Goal: Transaction & Acquisition: Purchase product/service

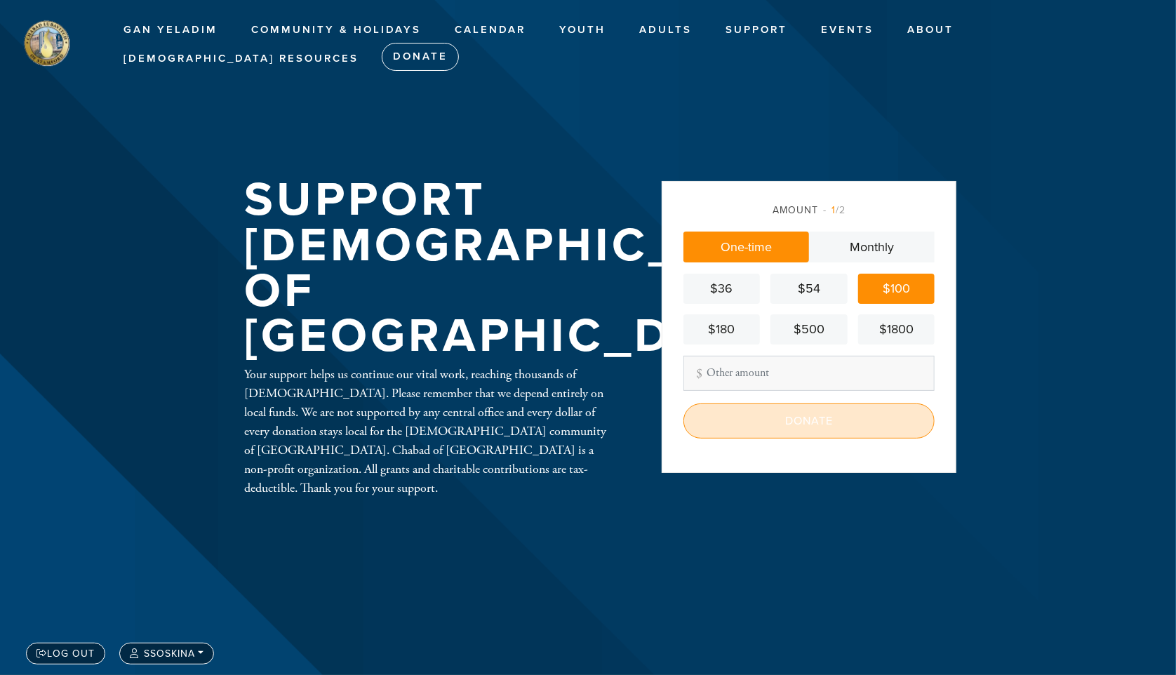
click at [822, 420] on input "Donate" at bounding box center [808, 420] width 251 height 35
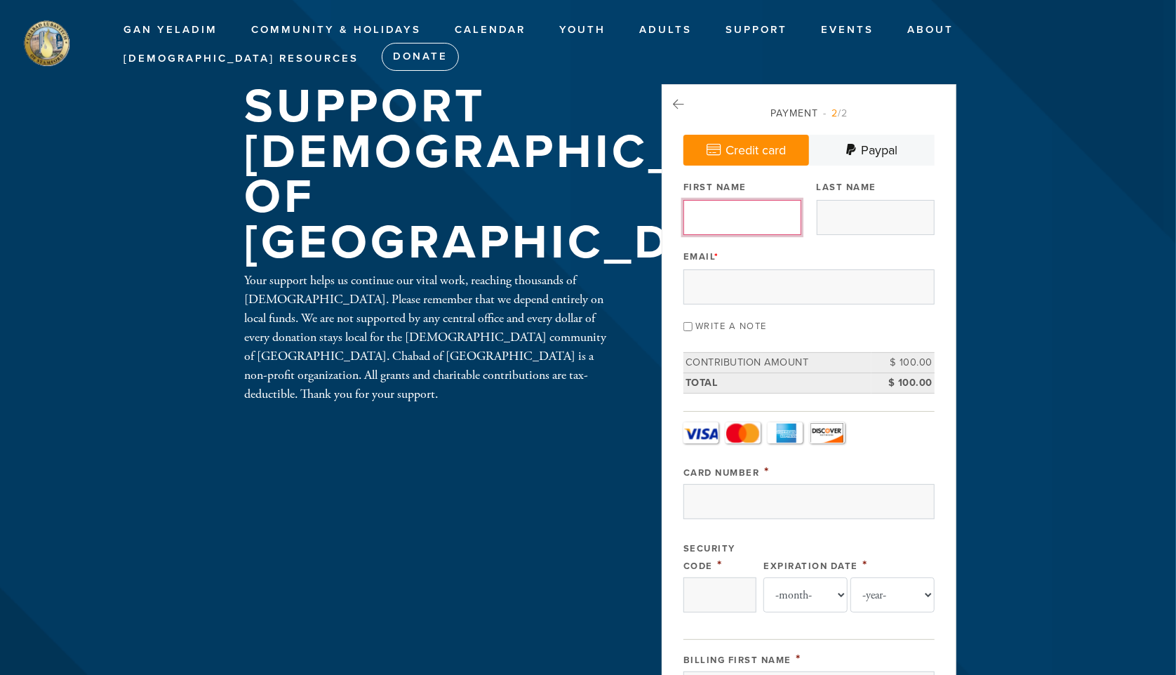
click at [714, 218] on input "First Name" at bounding box center [742, 217] width 118 height 35
type input "[PERSON_NAME]"
type input "Soskina"
type input "[EMAIL_ADDRESS][DOMAIN_NAME]"
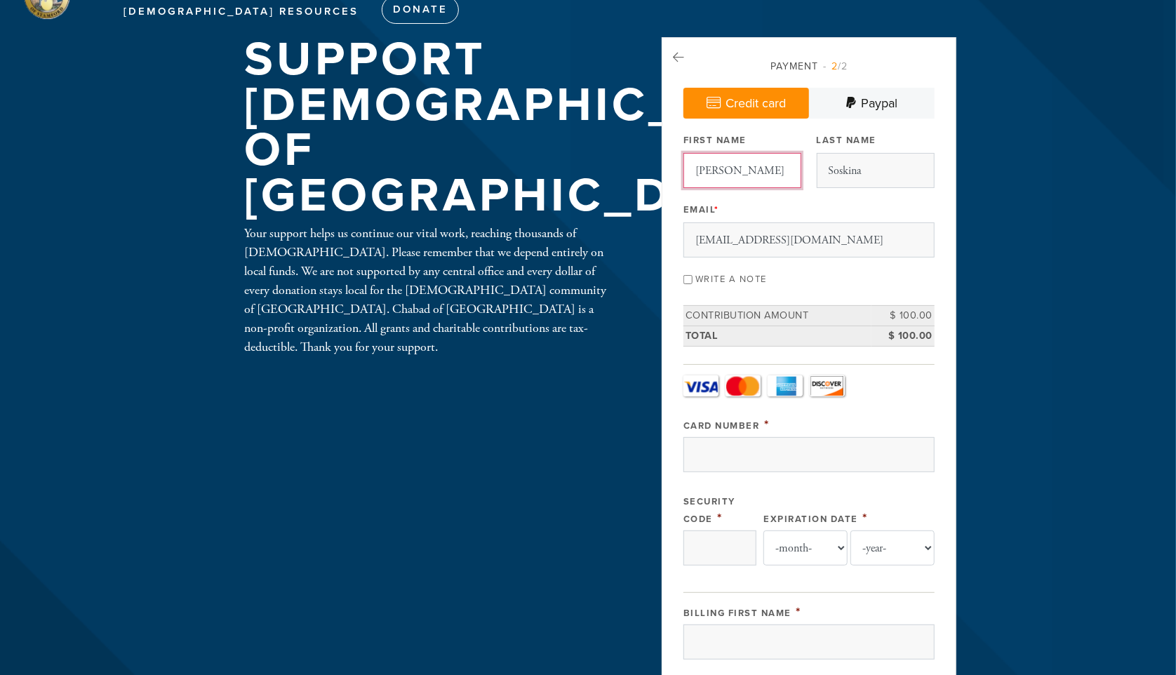
scroll to position [69, 0]
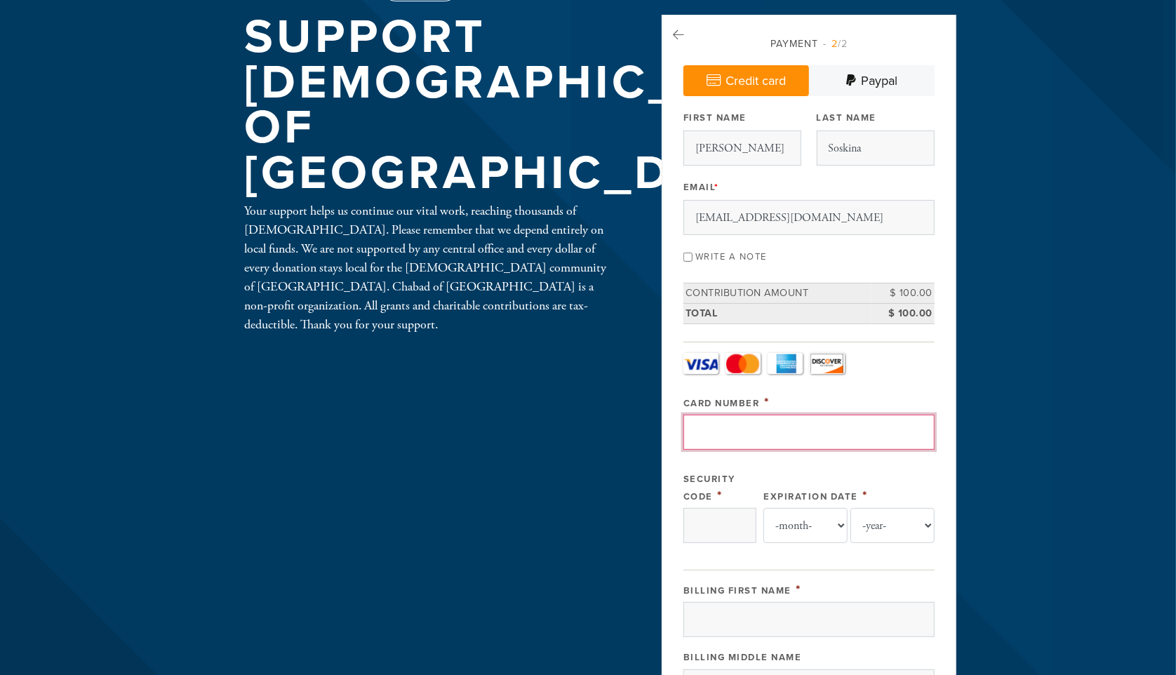
click at [777, 426] on input "Card Number" at bounding box center [808, 432] width 251 height 35
click at [704, 500] on div "Security Code *" at bounding box center [719, 486] width 73 height 35
click at [769, 440] on input "Card Number" at bounding box center [808, 432] width 251 height 35
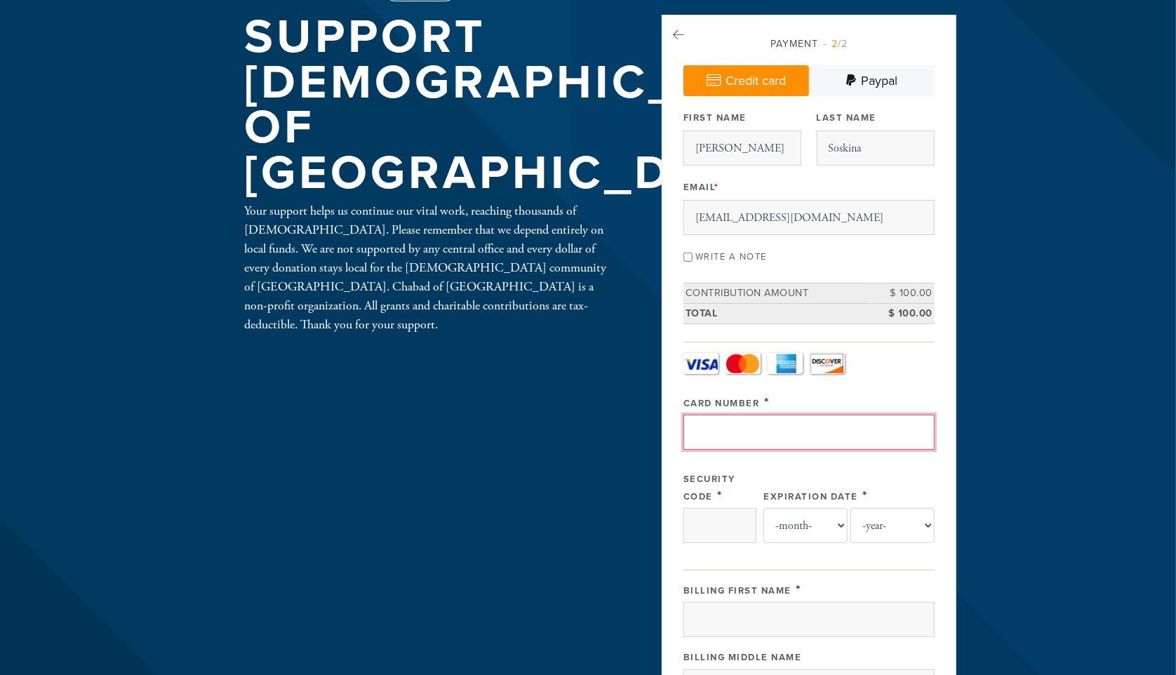
click at [770, 440] on input "Card Number" at bounding box center [808, 432] width 251 height 35
paste input "[CREDIT_CARD_NUMBER]"
type input "[CREDIT_CARD_NUMBER]"
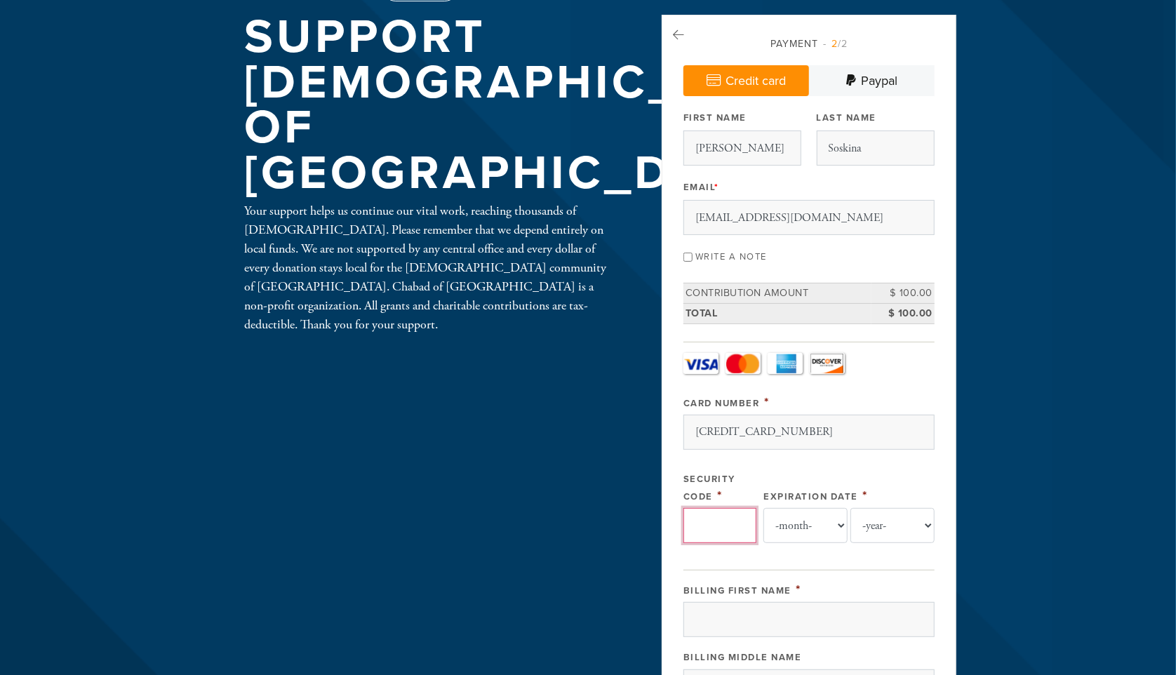
click at [720, 522] on input "Security Code" at bounding box center [719, 525] width 73 height 35
click at [715, 513] on input "Security Code" at bounding box center [719, 525] width 73 height 35
type input "868"
drag, startPoint x: 841, startPoint y: 523, endPoint x: 838, endPoint y: 530, distance: 7.2
click at [841, 523] on select "-month- Jan Feb Mar Apr May Jun [DATE] Aug Sep Oct Nov Dec" at bounding box center [805, 525] width 84 height 35
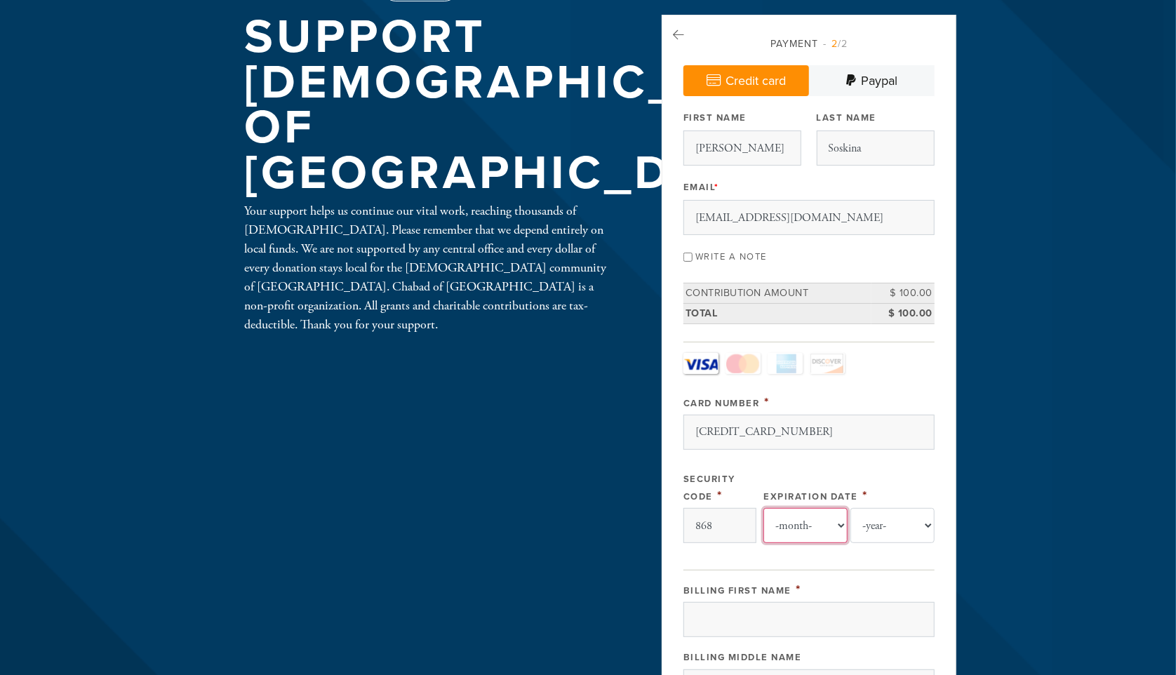
select select "4"
click at [763, 508] on select "-month- Jan Feb Mar Apr May Jun [DATE] Aug Sep Oct Nov Dec" at bounding box center [805, 525] width 84 height 35
click at [896, 528] on select "-year- 2025 2026 2027 2028 2029 2030 2031 2032 2033 2034 2035" at bounding box center [892, 525] width 84 height 35
select select "2029"
click at [850, 508] on select "-year- 2025 2026 2027 2028 2029 2030 2031 2032 2033 2034 2035" at bounding box center [892, 525] width 84 height 35
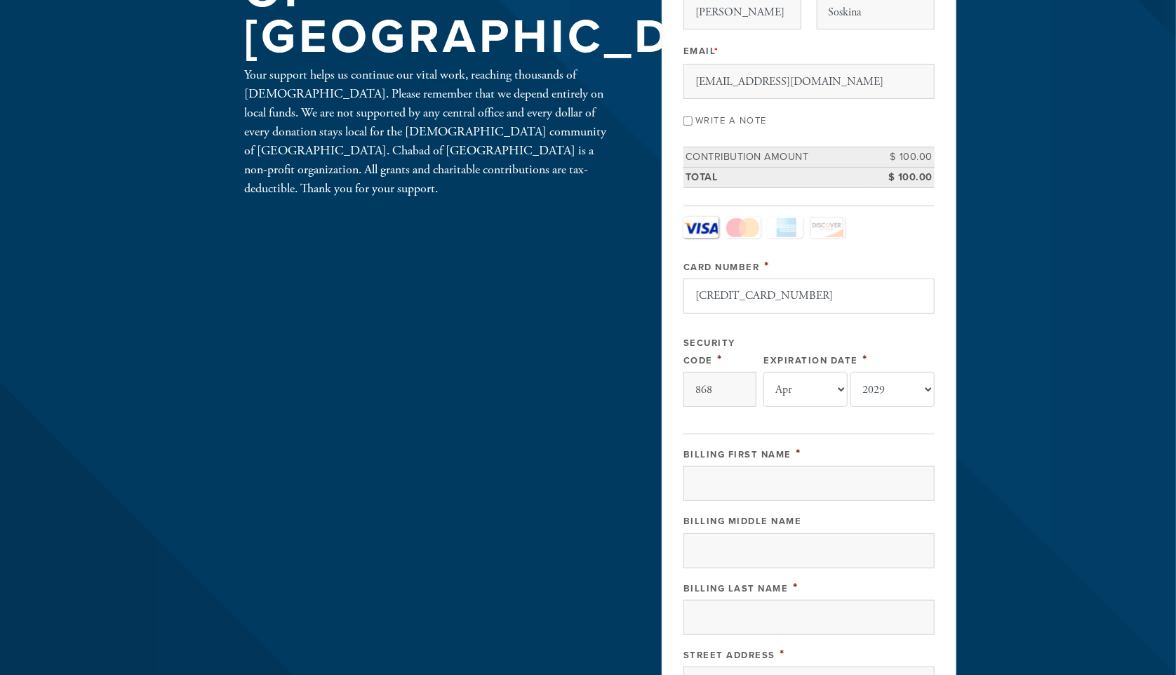
scroll to position [210, 0]
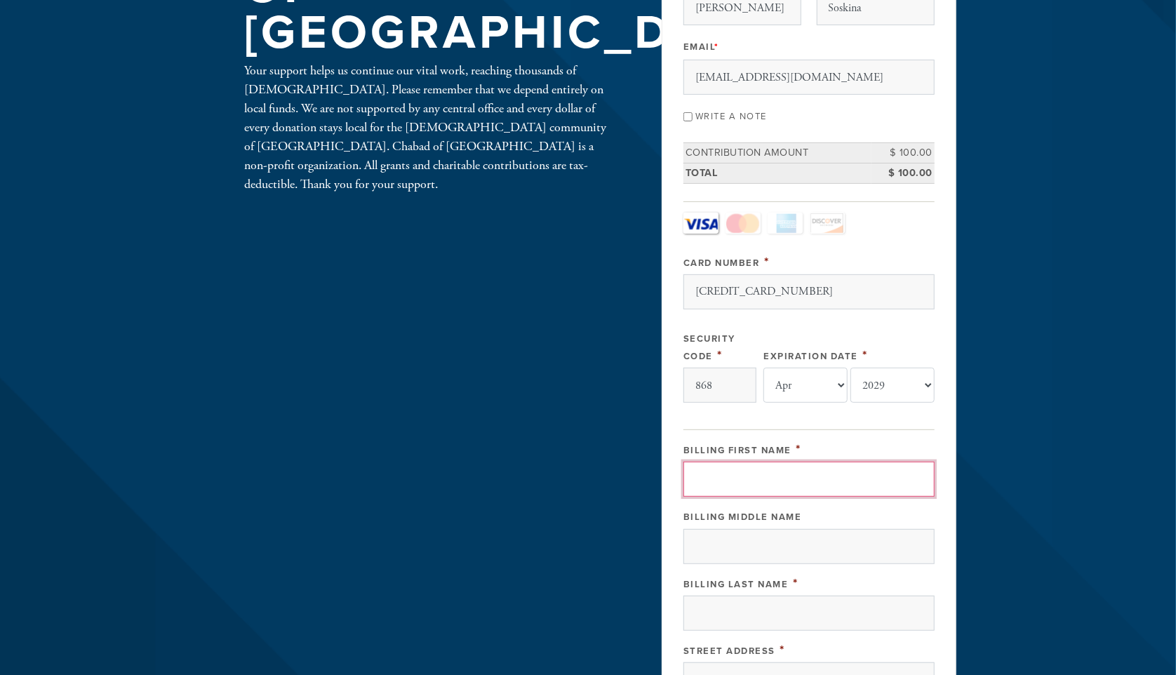
click at [728, 480] on input "Billing First Name" at bounding box center [808, 479] width 251 height 35
type input "[PERSON_NAME]"
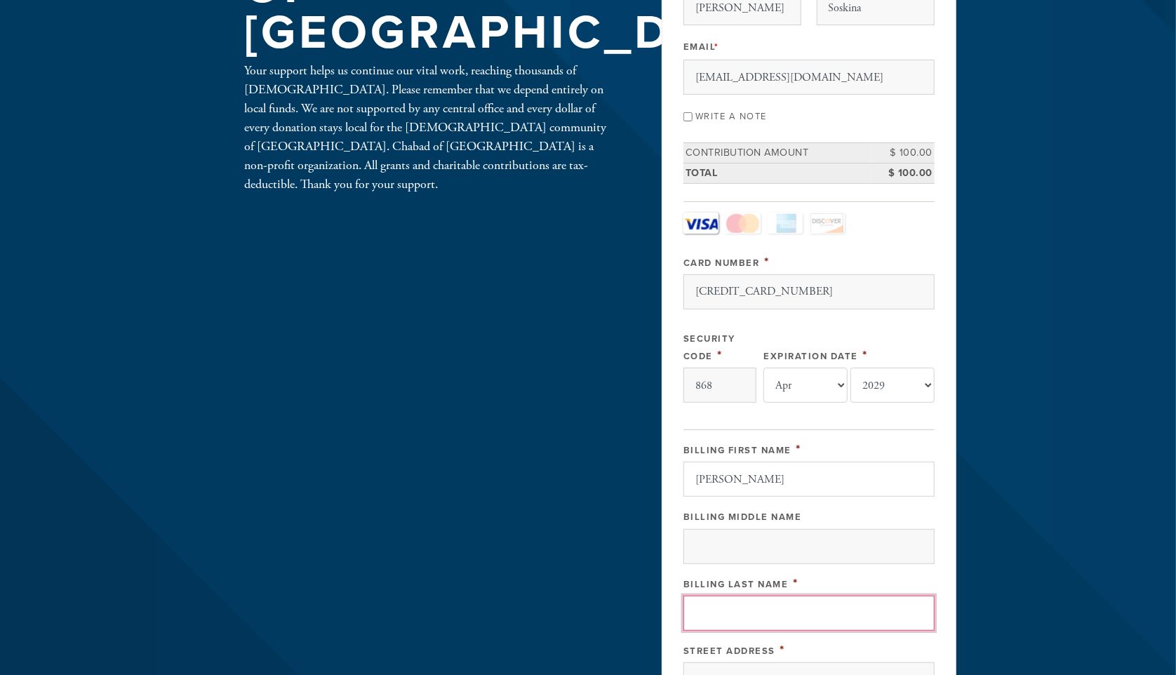
type input "Soskina"
type input "[STREET_ADDRESS]"
type input "[GEOGRAPHIC_DATA]"
type input "[US_STATE]"
type input "06901"
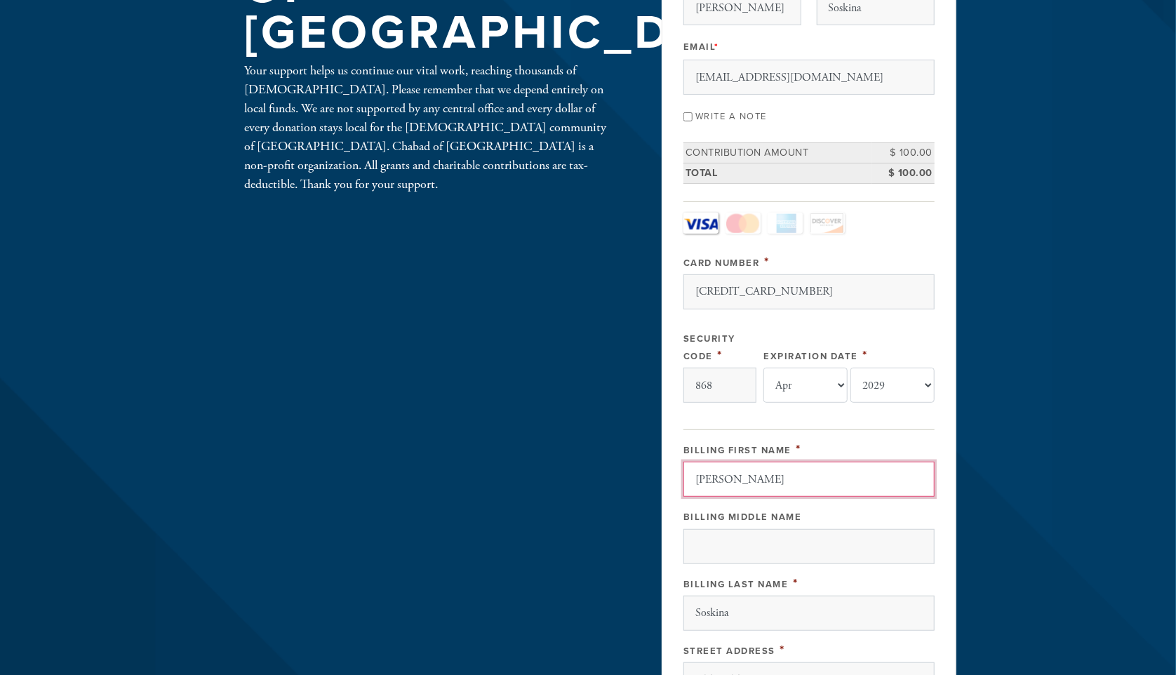
scroll to position [650, 0]
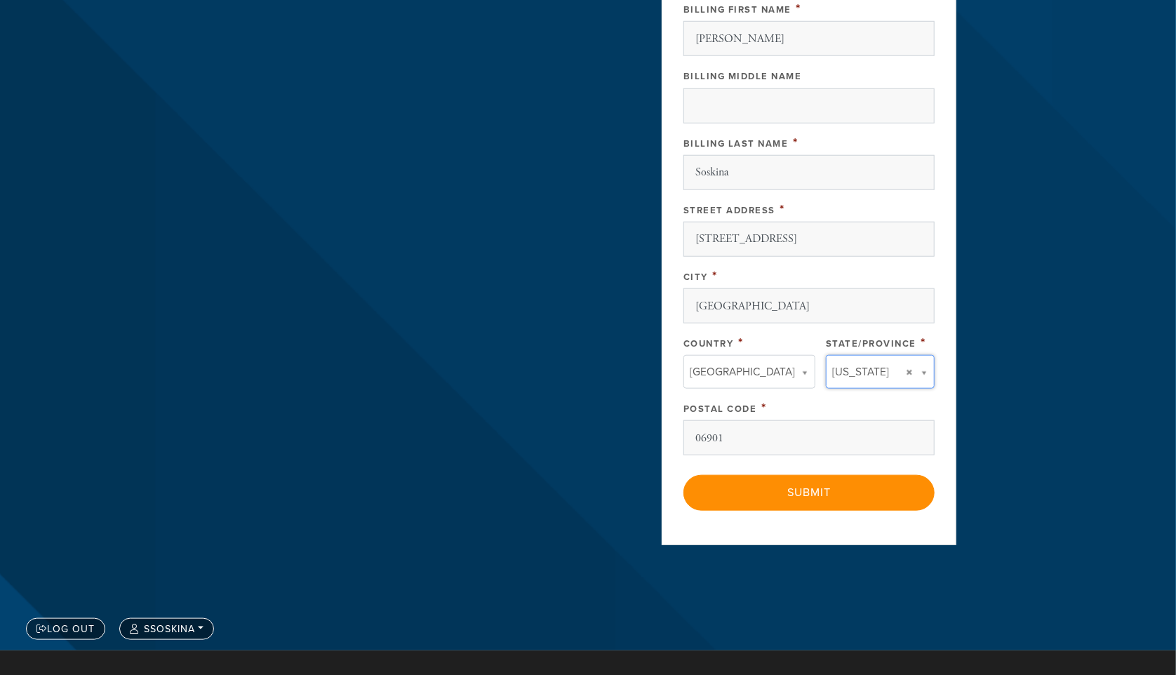
type input "[US_STATE]"
type input "[GEOGRAPHIC_DATA]"
click at [789, 235] on input "[STREET_ADDRESS]" at bounding box center [808, 239] width 251 height 35
click at [788, 235] on input "[STREET_ADDRESS]" at bounding box center [808, 239] width 251 height 35
type input "[STREET_ADDRESS]"
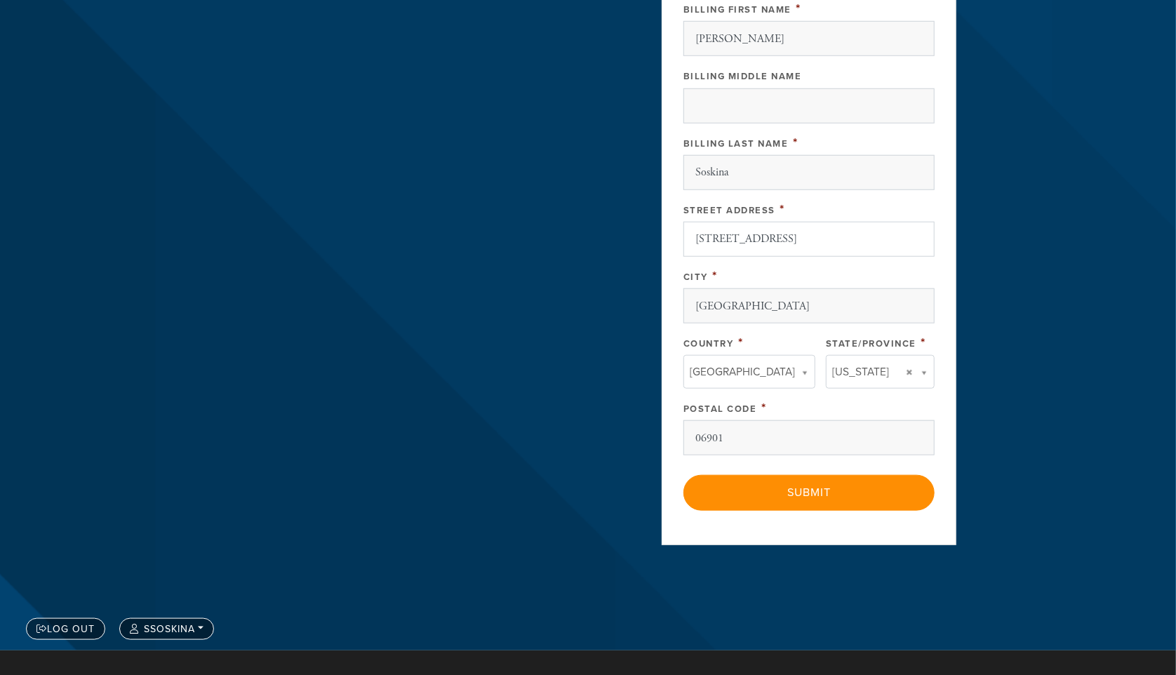
type input "[GEOGRAPHIC_DATA]"
type input "[US_STATE]"
click at [785, 230] on input "[STREET_ADDRESS]" at bounding box center [808, 239] width 251 height 35
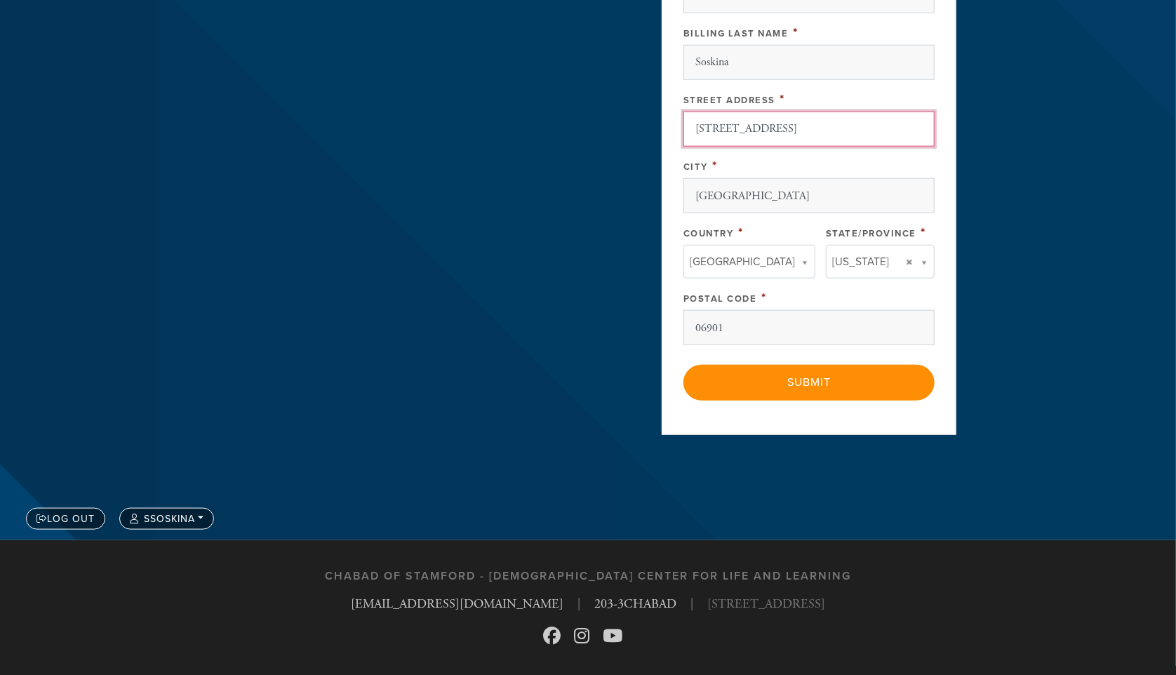
scroll to position [763, 0]
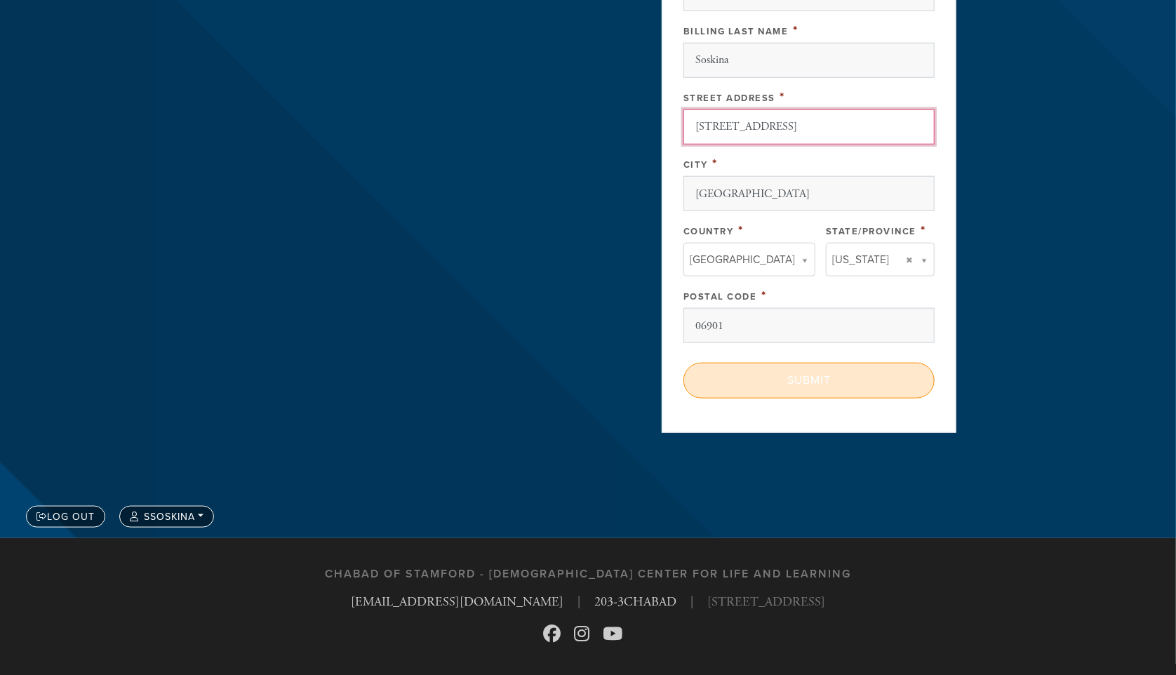
type input "[STREET_ADDRESS]"
click at [810, 372] on input "Submit" at bounding box center [808, 380] width 251 height 35
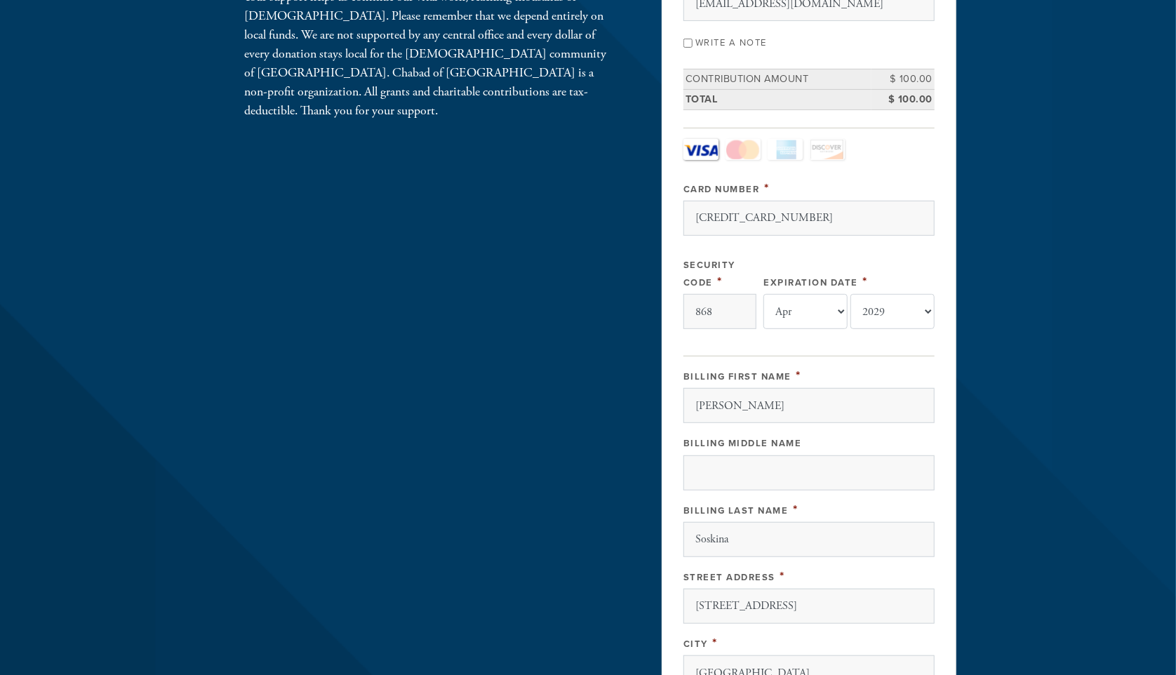
scroll to position [272, 0]
